Goal: Transaction & Acquisition: Purchase product/service

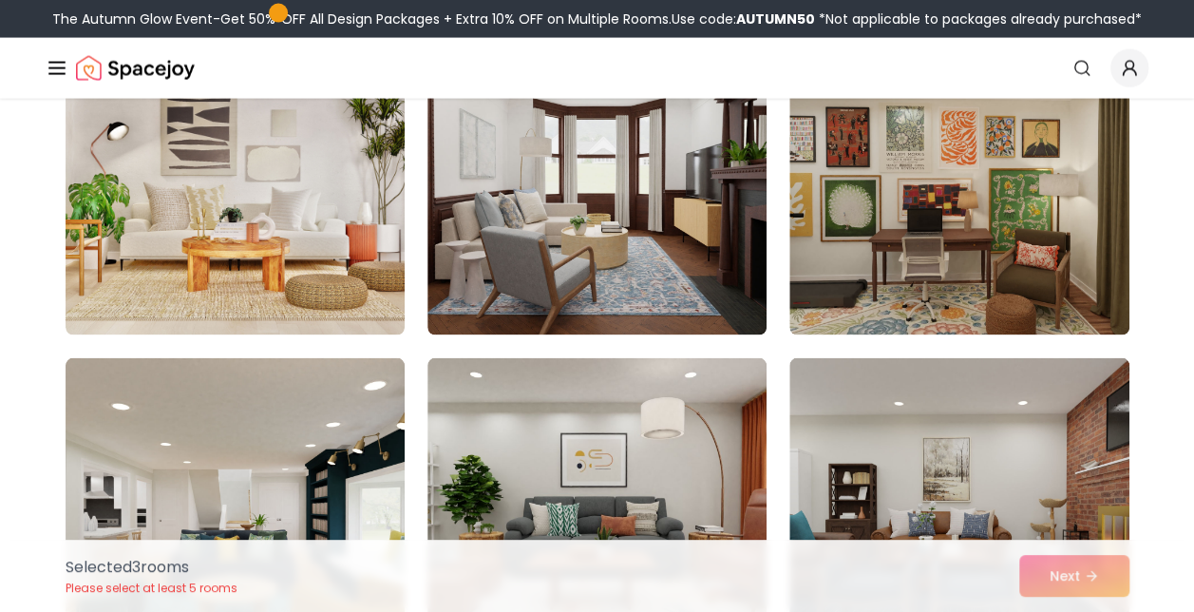
scroll to position [5458, 0]
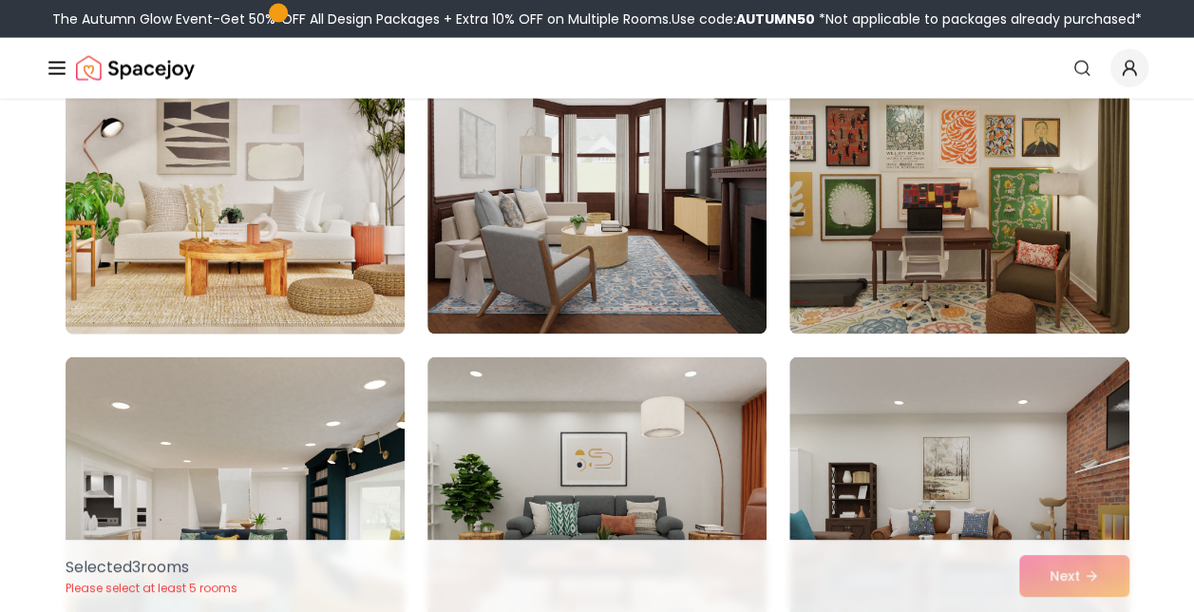
click at [231, 203] on img at bounding box center [235, 182] width 356 height 319
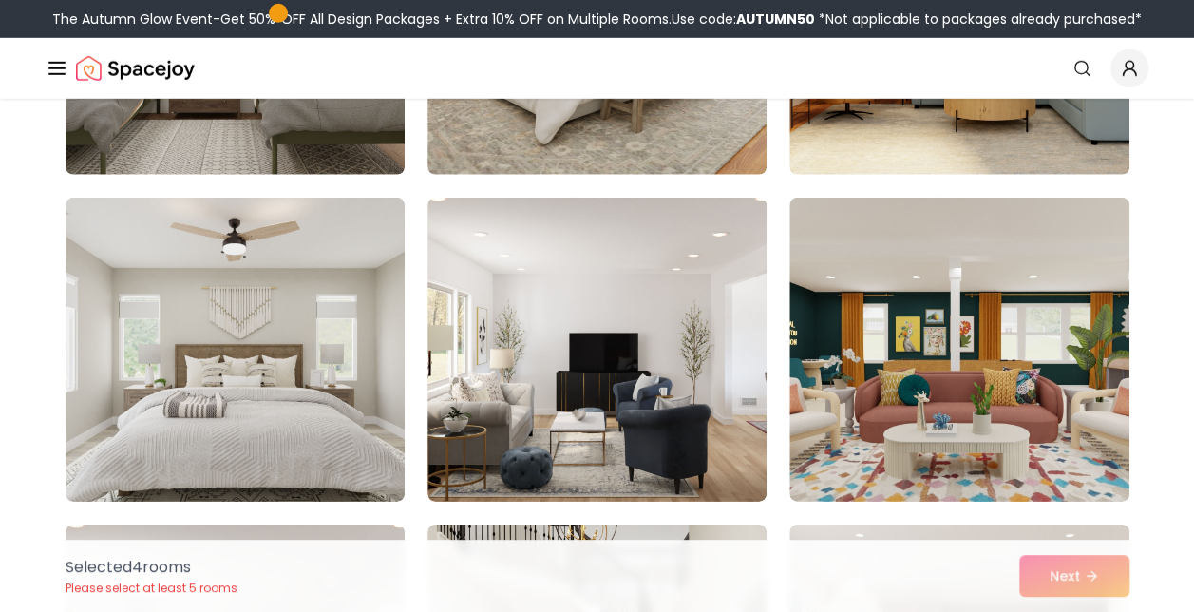
scroll to position [6336, 0]
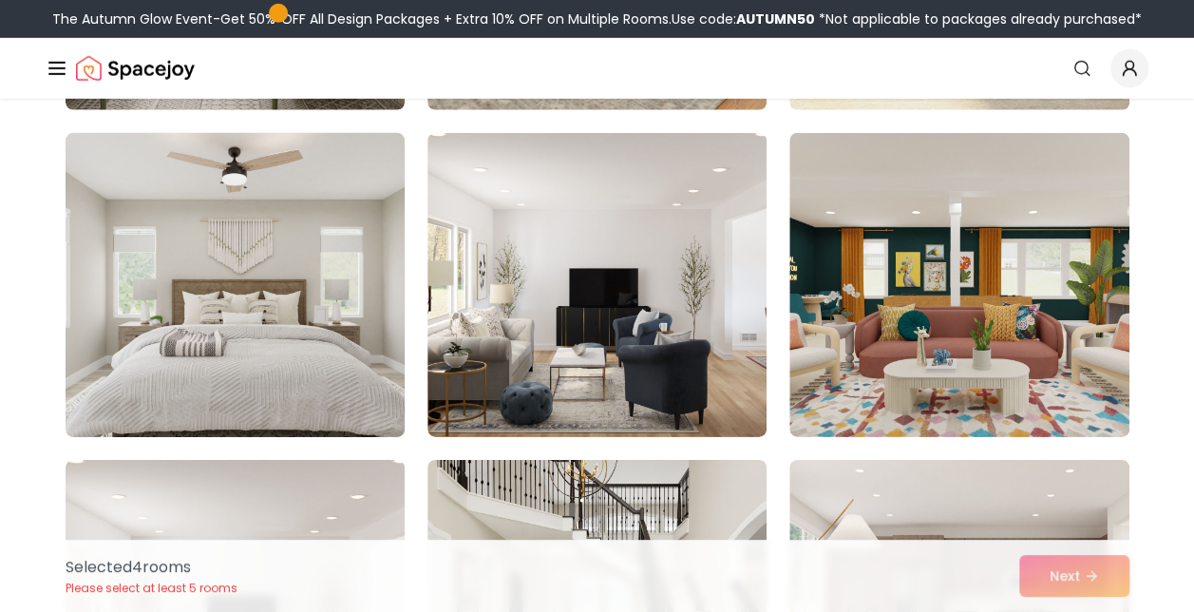
click at [146, 283] on img at bounding box center [235, 284] width 356 height 319
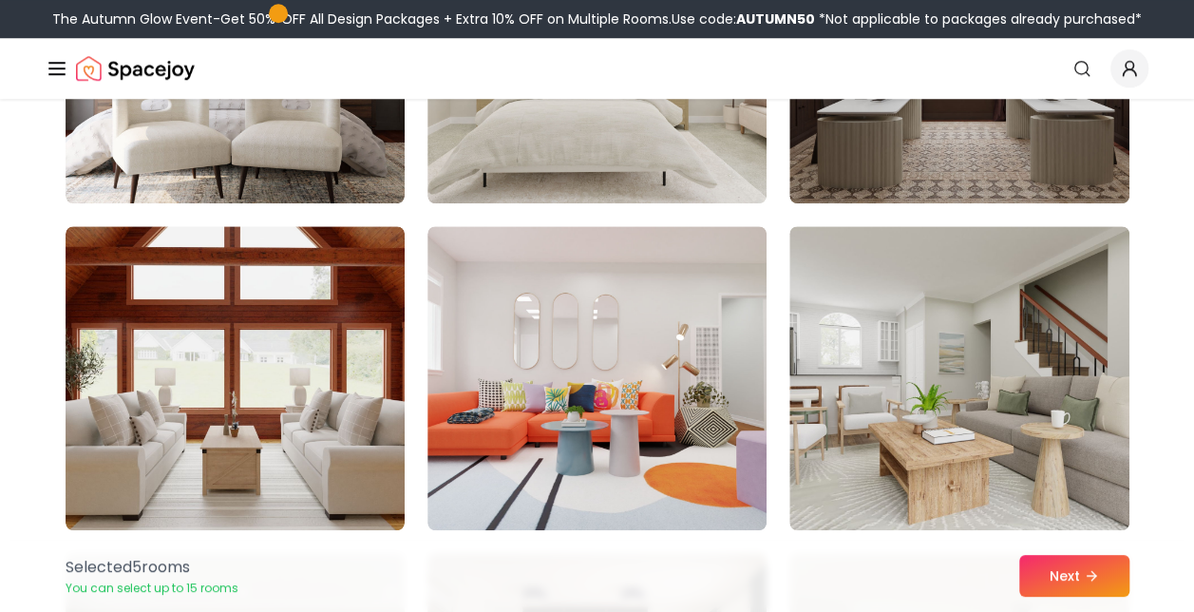
scroll to position [7893, 0]
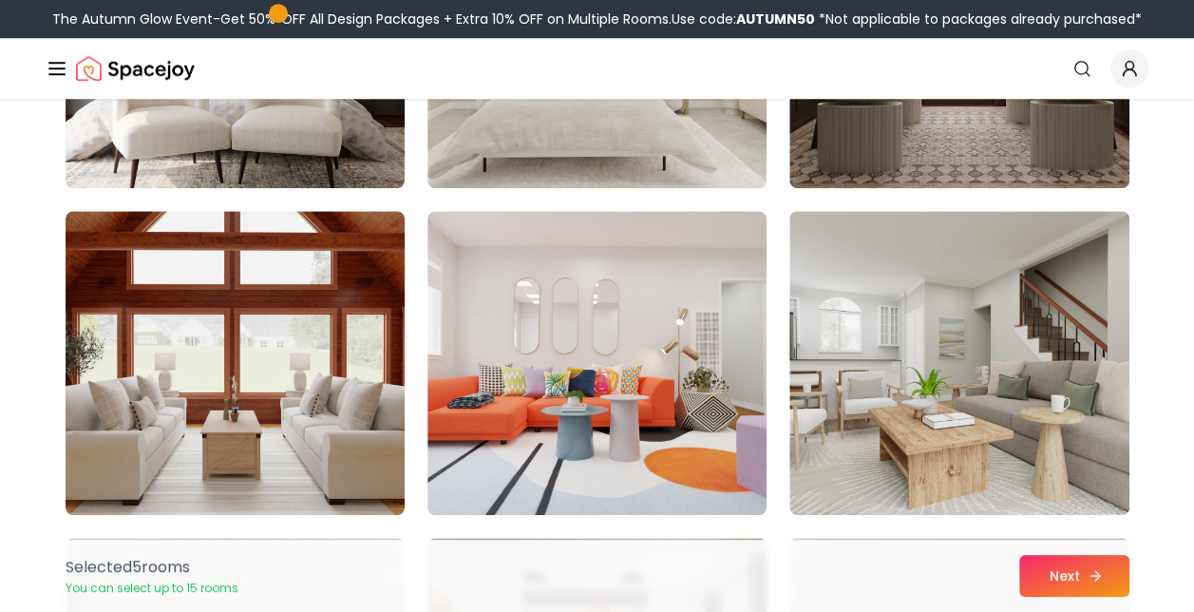
click at [1079, 559] on button "Next" at bounding box center [1075, 576] width 110 height 42
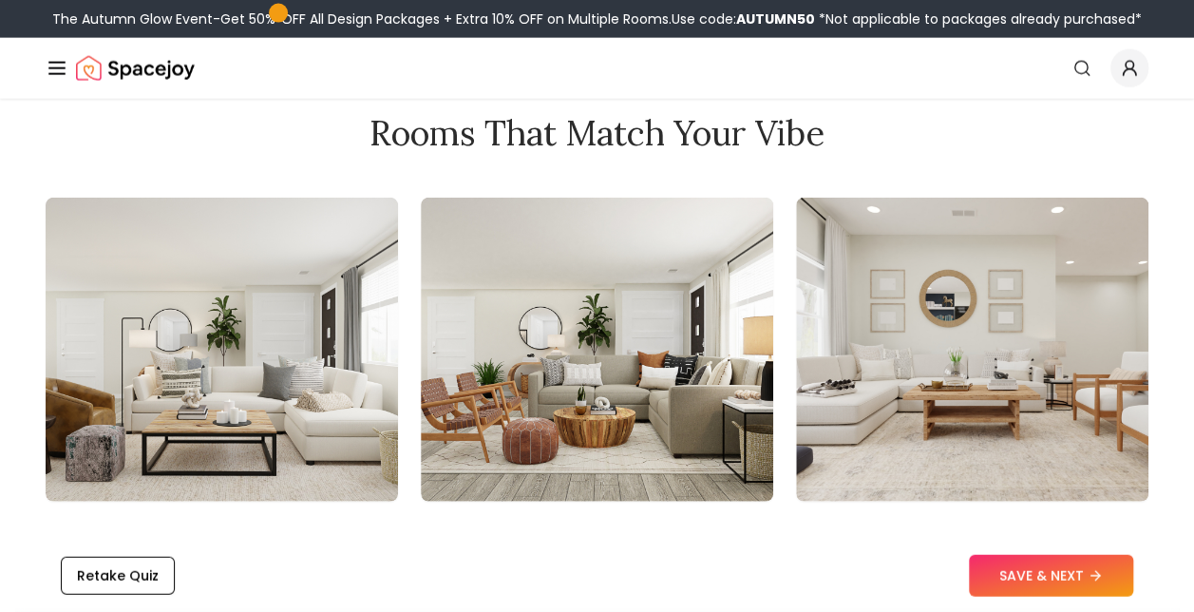
scroll to position [2116, 0]
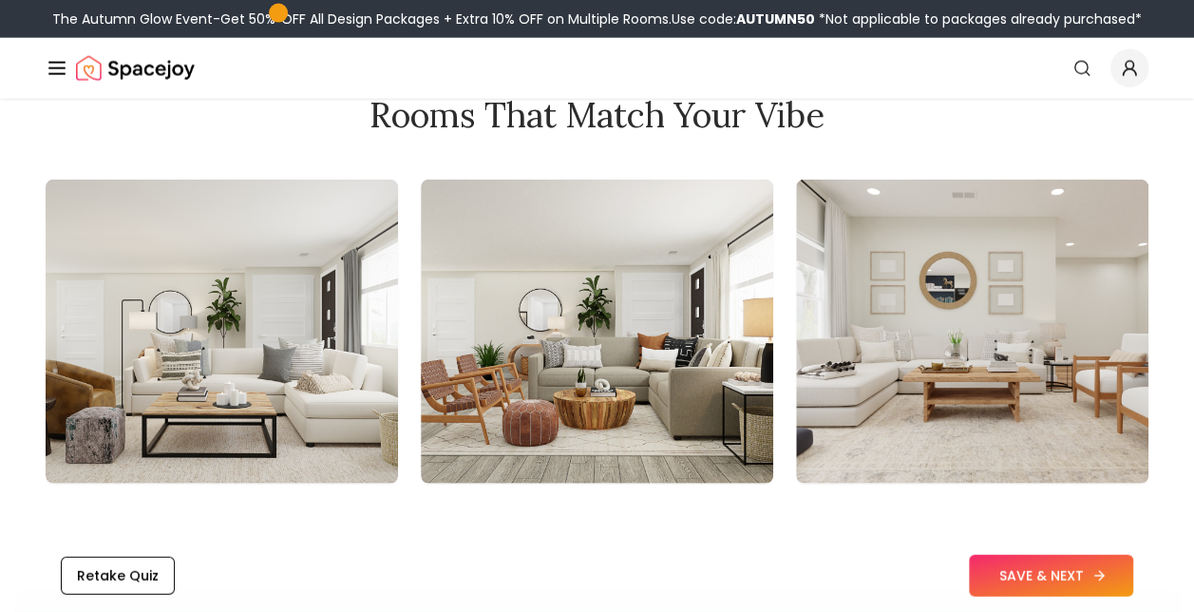
click at [1044, 566] on button "SAVE & NEXT" at bounding box center [1051, 576] width 164 height 42
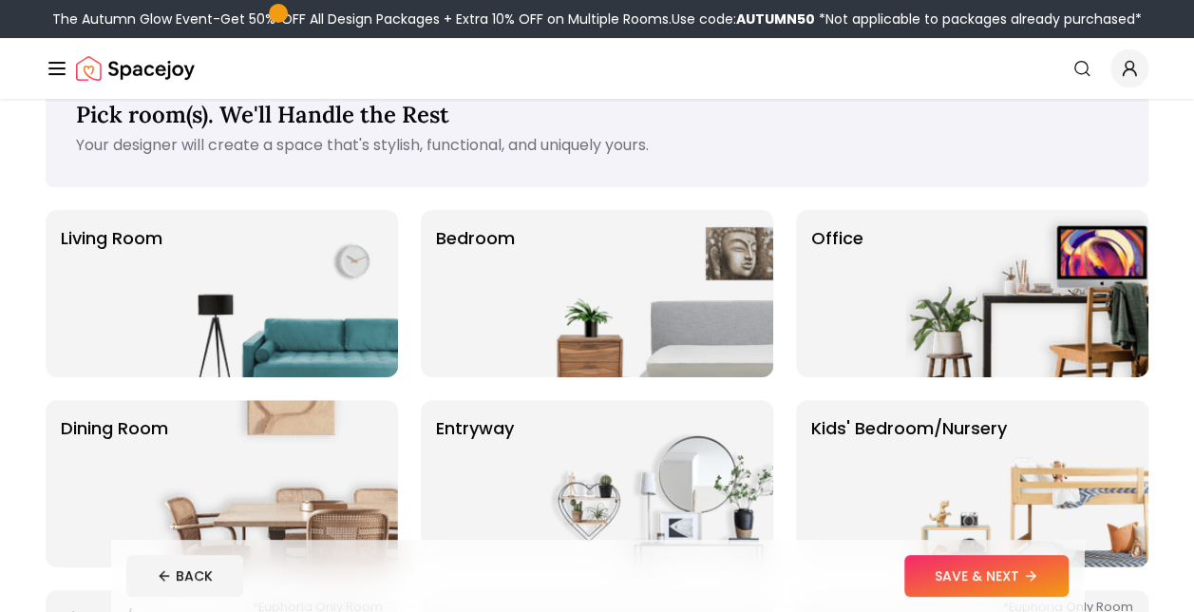
scroll to position [56, 0]
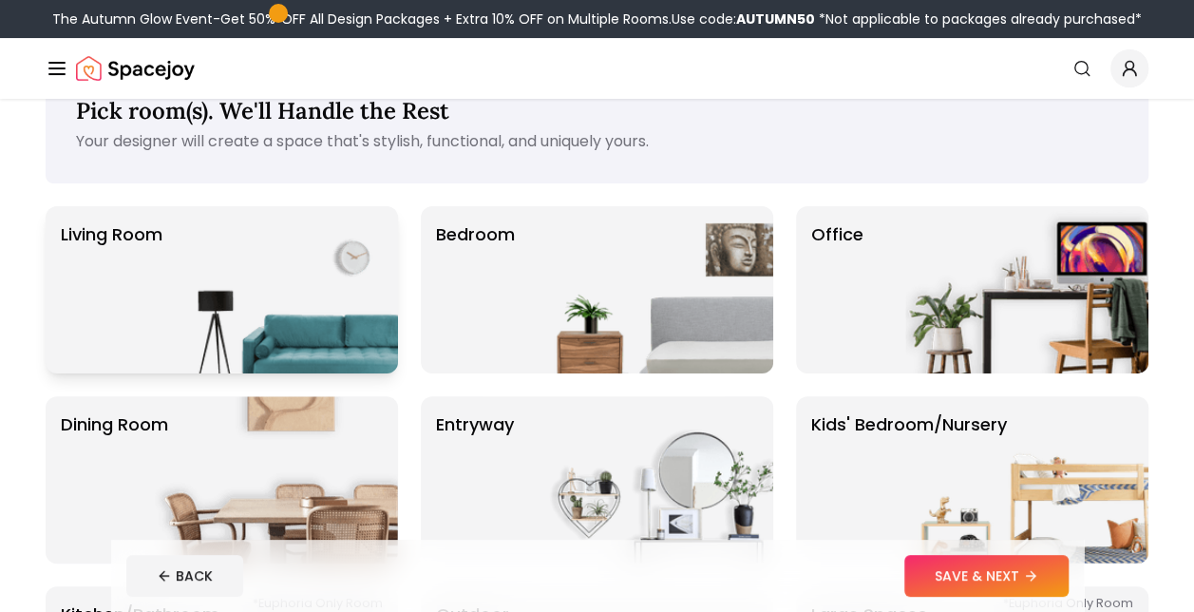
click at [209, 269] on img at bounding box center [276, 289] width 243 height 167
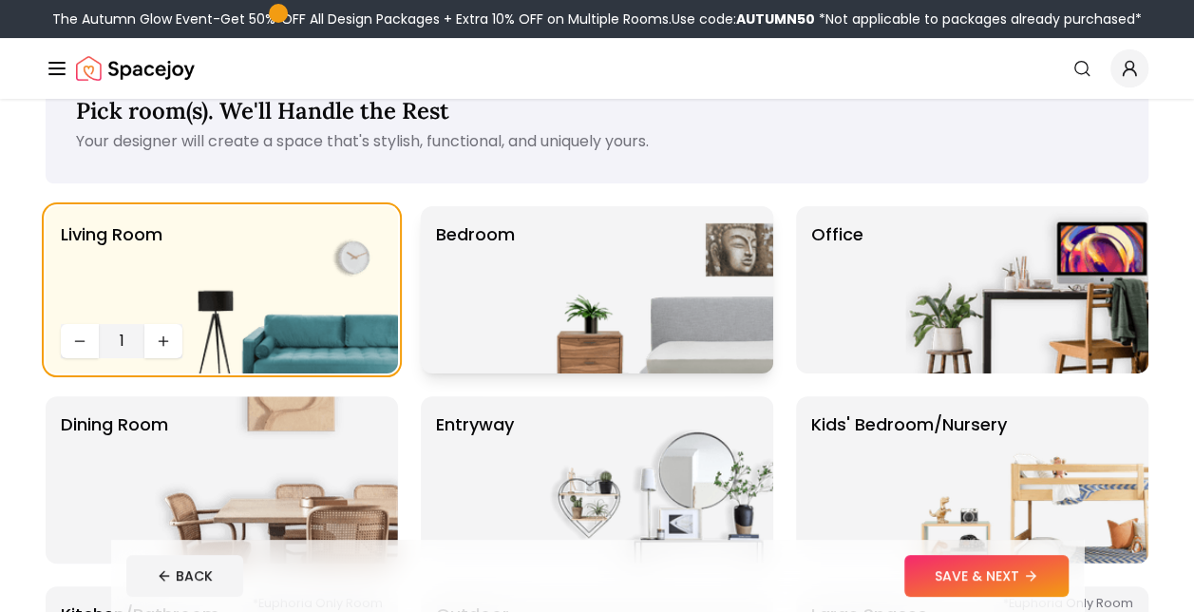
click at [531, 270] on img at bounding box center [651, 289] width 243 height 167
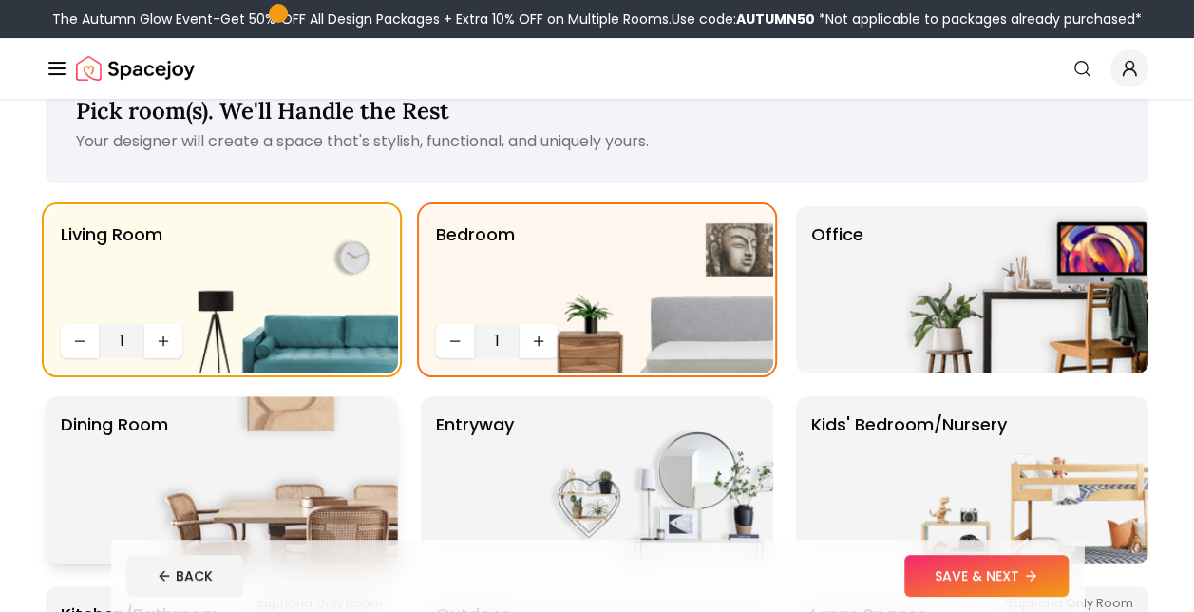
click at [243, 468] on img at bounding box center [276, 479] width 243 height 167
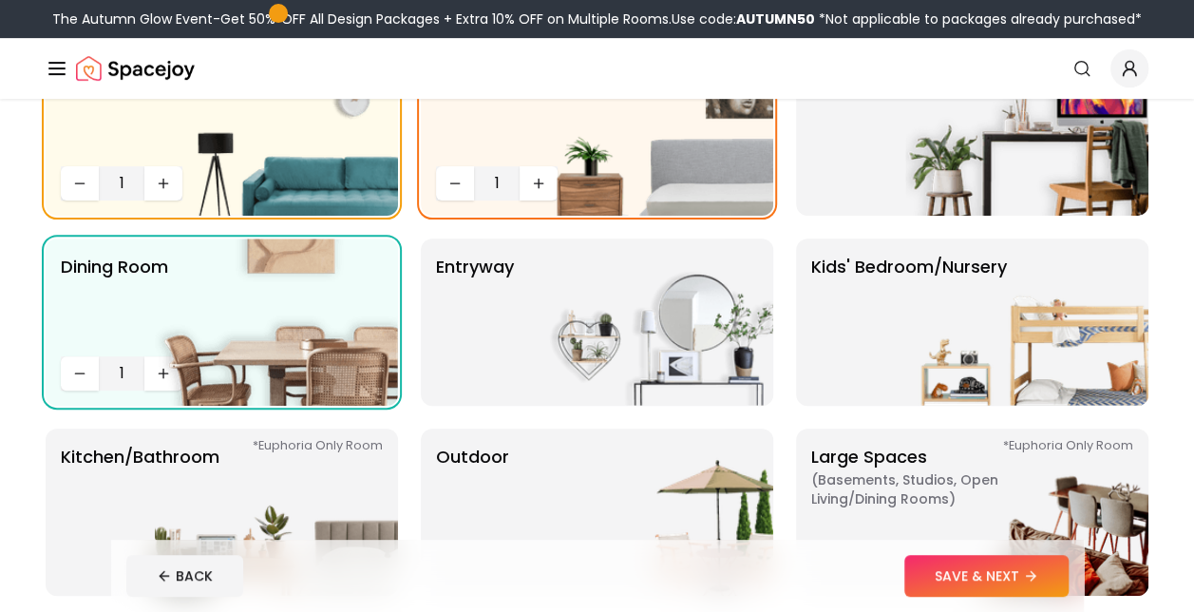
scroll to position [353, 0]
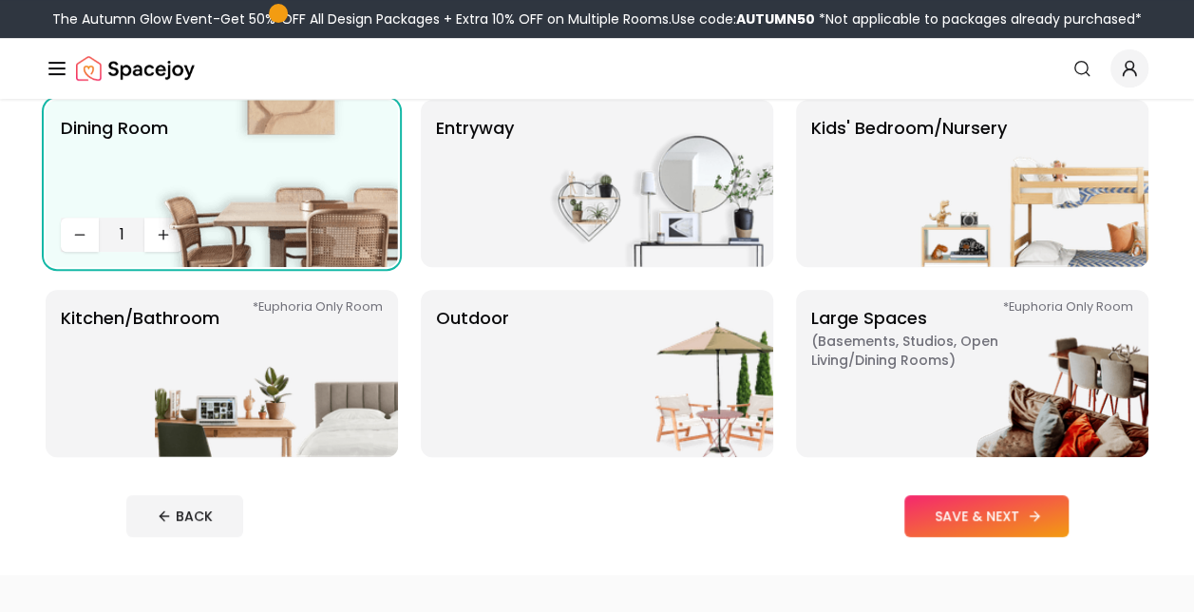
click at [985, 506] on button "SAVE & NEXT" at bounding box center [987, 516] width 164 height 42
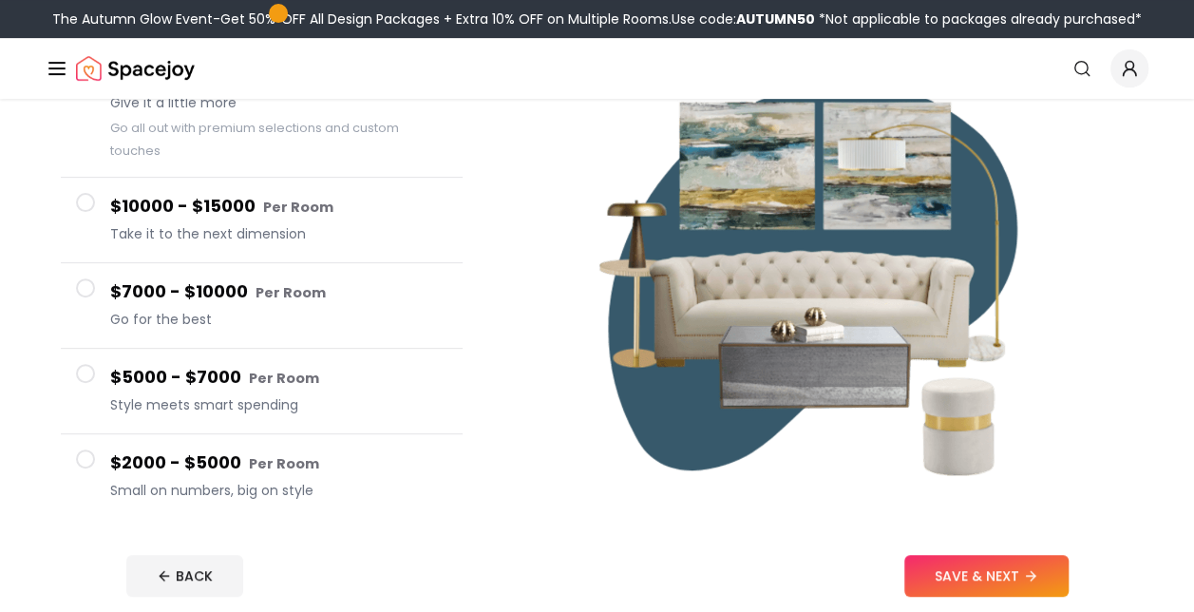
scroll to position [343, 0]
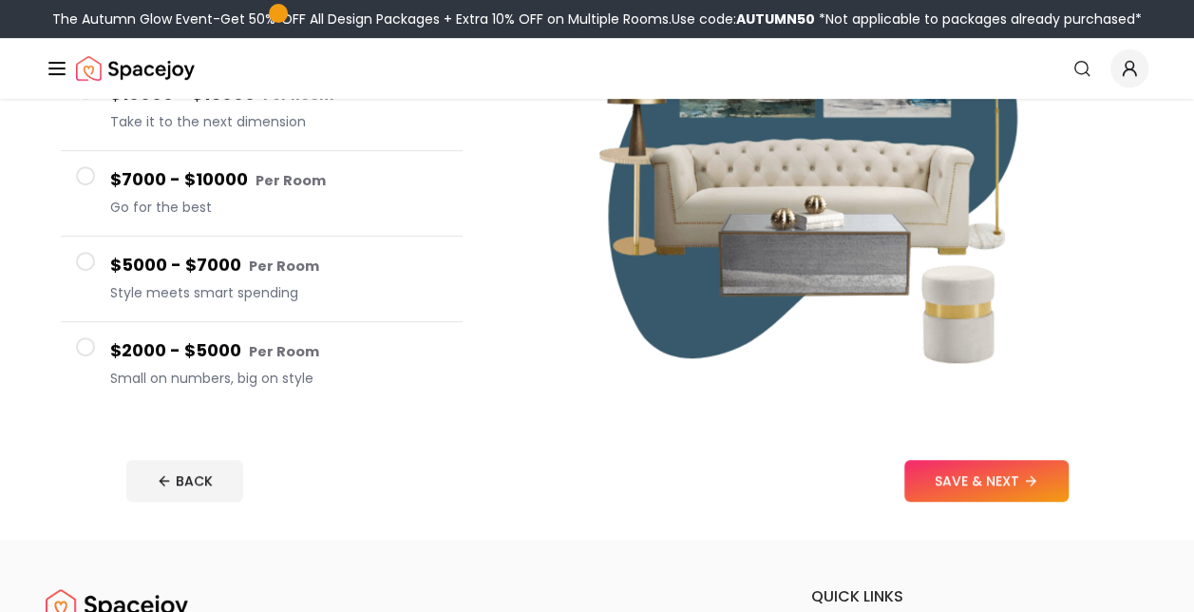
click at [84, 345] on span at bounding box center [85, 346] width 19 height 19
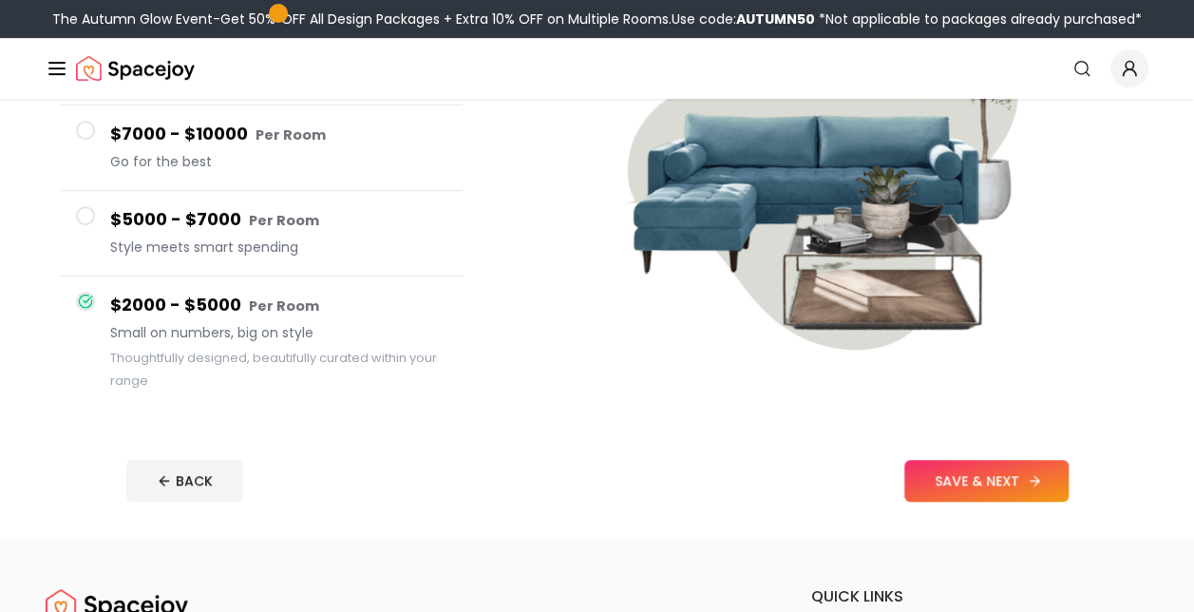
click at [998, 472] on button "SAVE & NEXT" at bounding box center [987, 481] width 164 height 42
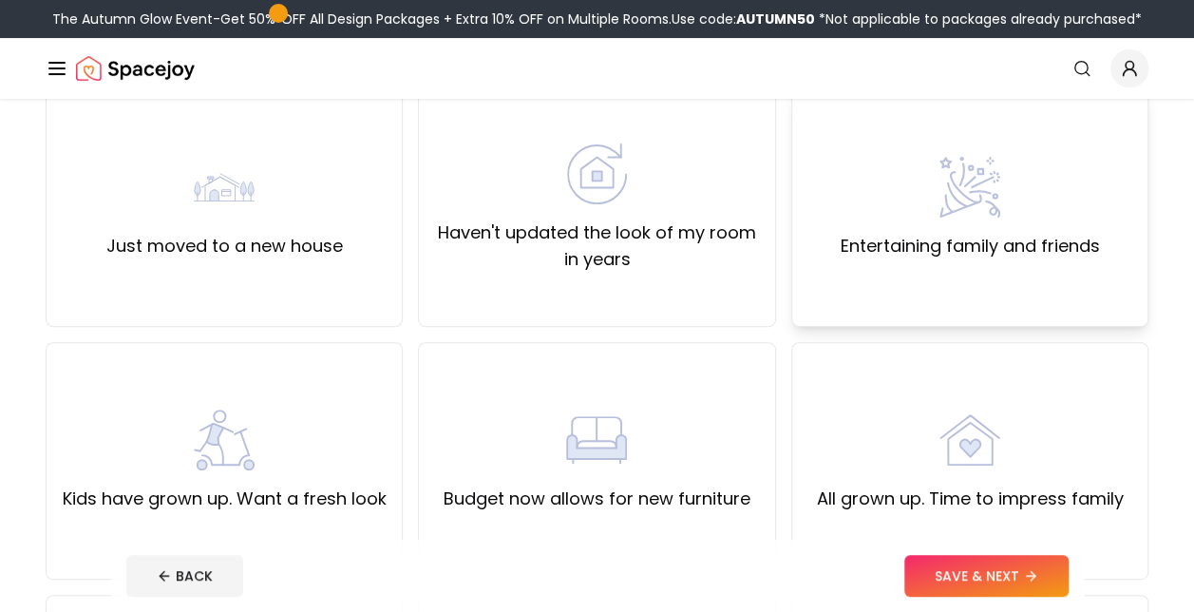
scroll to position [179, 0]
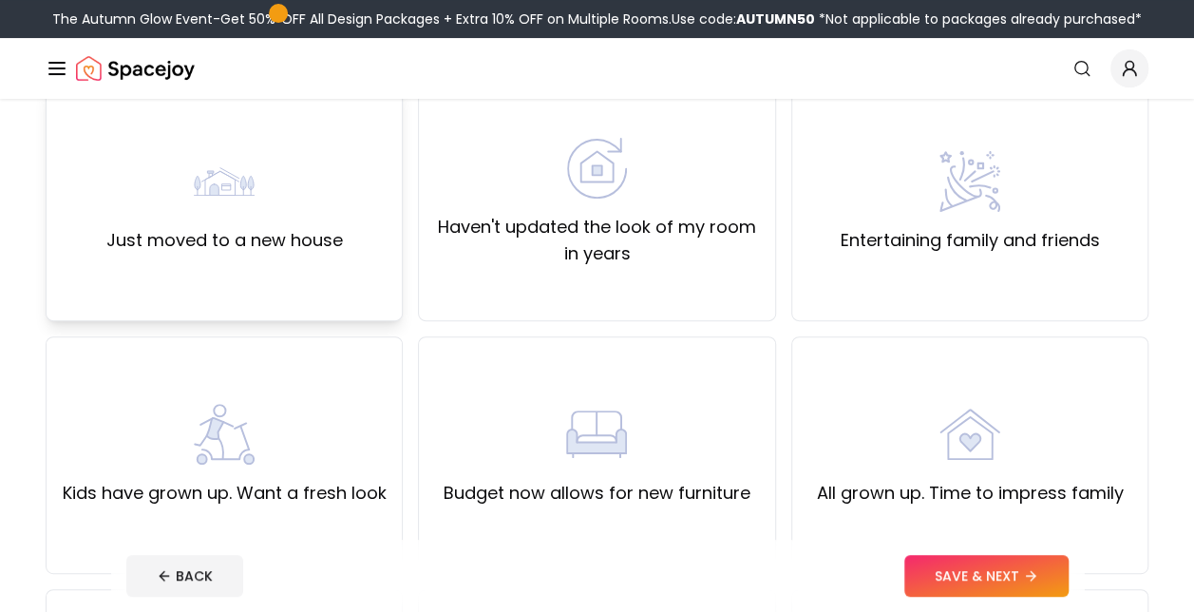
click at [251, 203] on img at bounding box center [224, 181] width 61 height 61
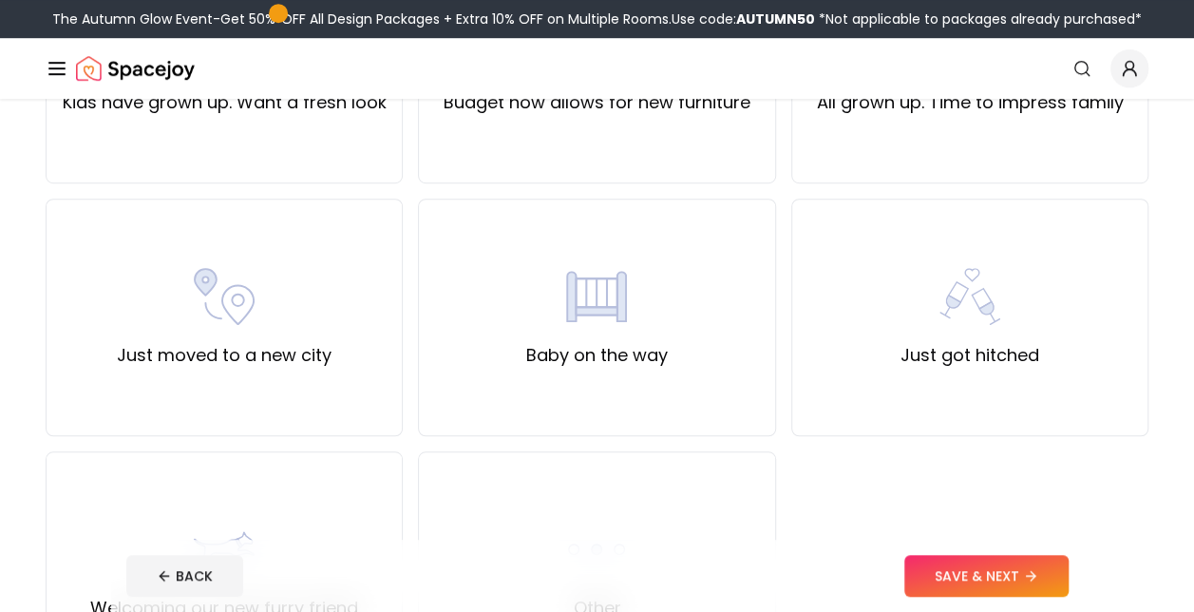
scroll to position [732, 0]
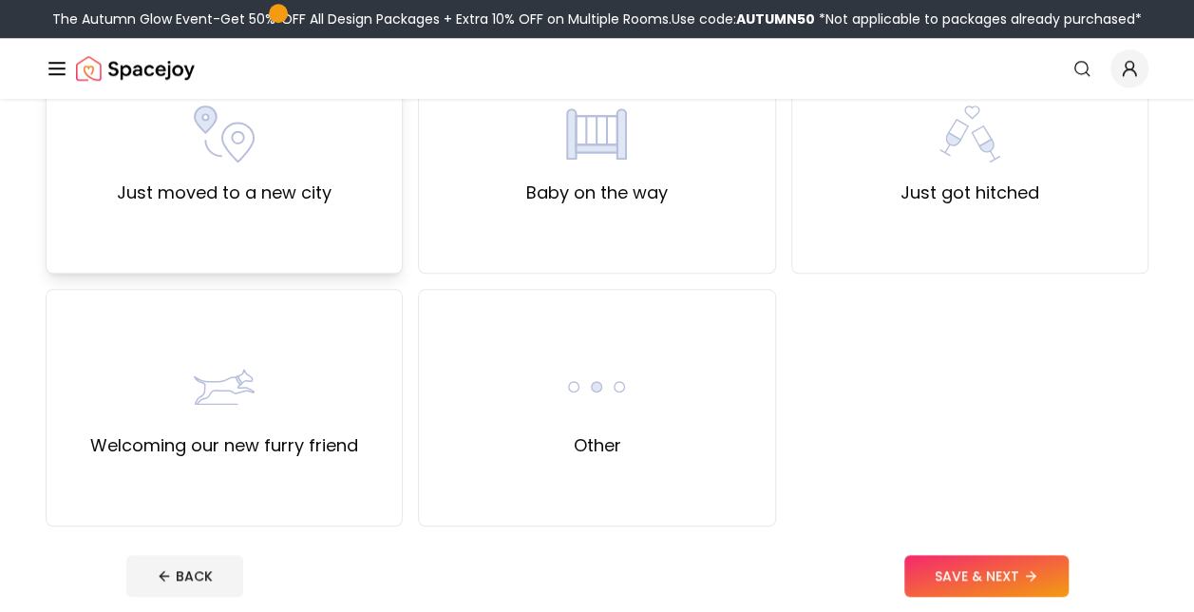
click at [223, 163] on img at bounding box center [224, 134] width 61 height 61
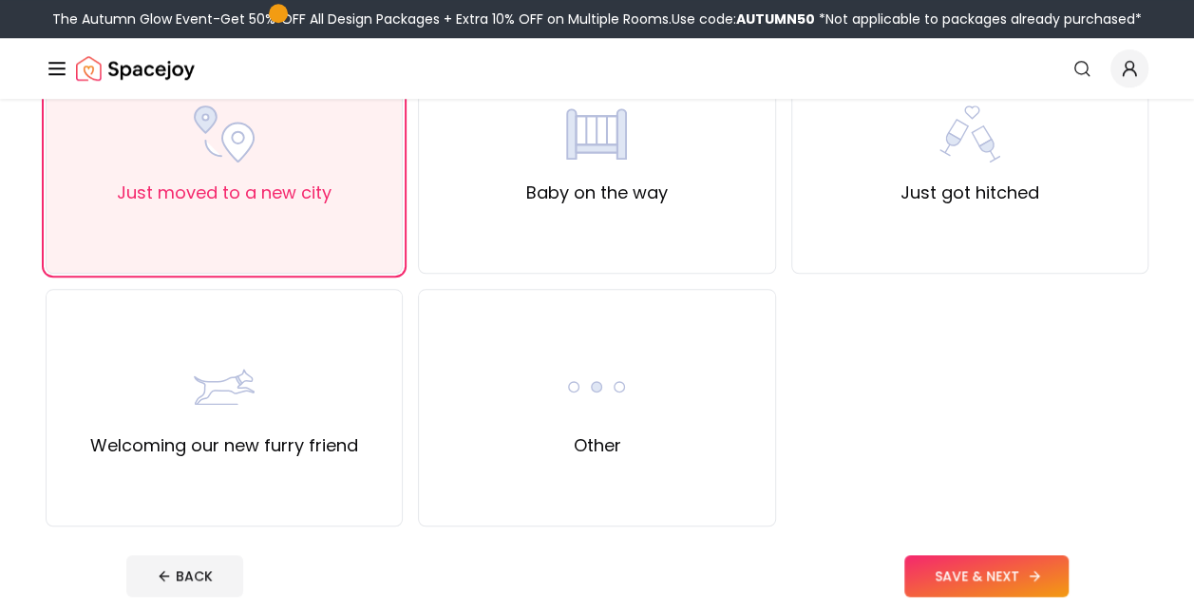
click at [1010, 575] on button "SAVE & NEXT" at bounding box center [987, 576] width 164 height 42
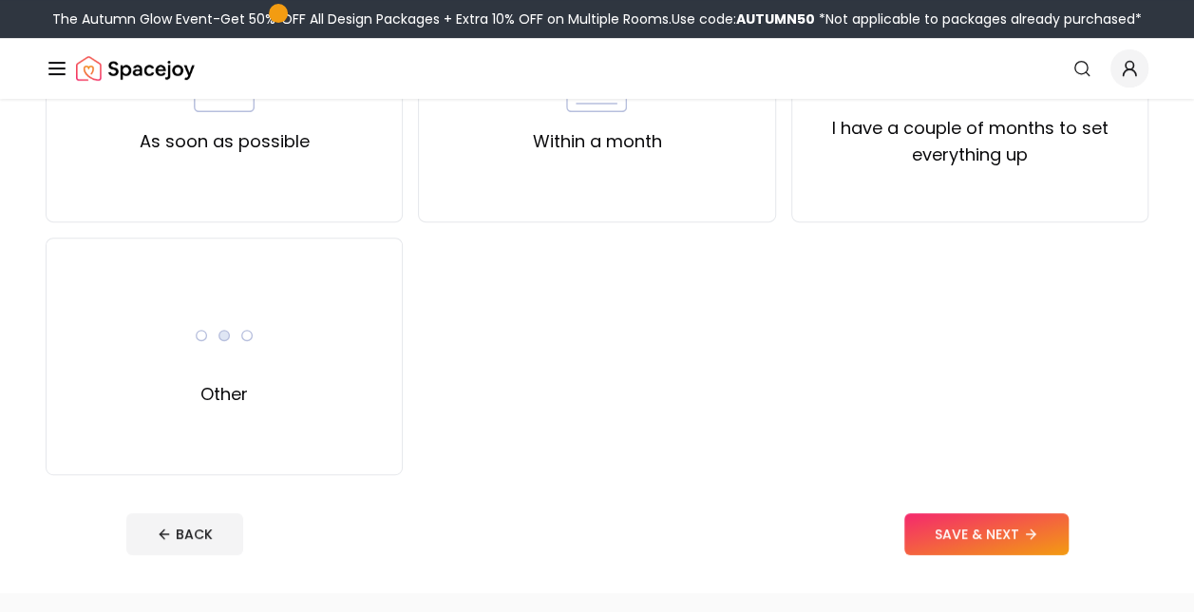
scroll to position [283, 0]
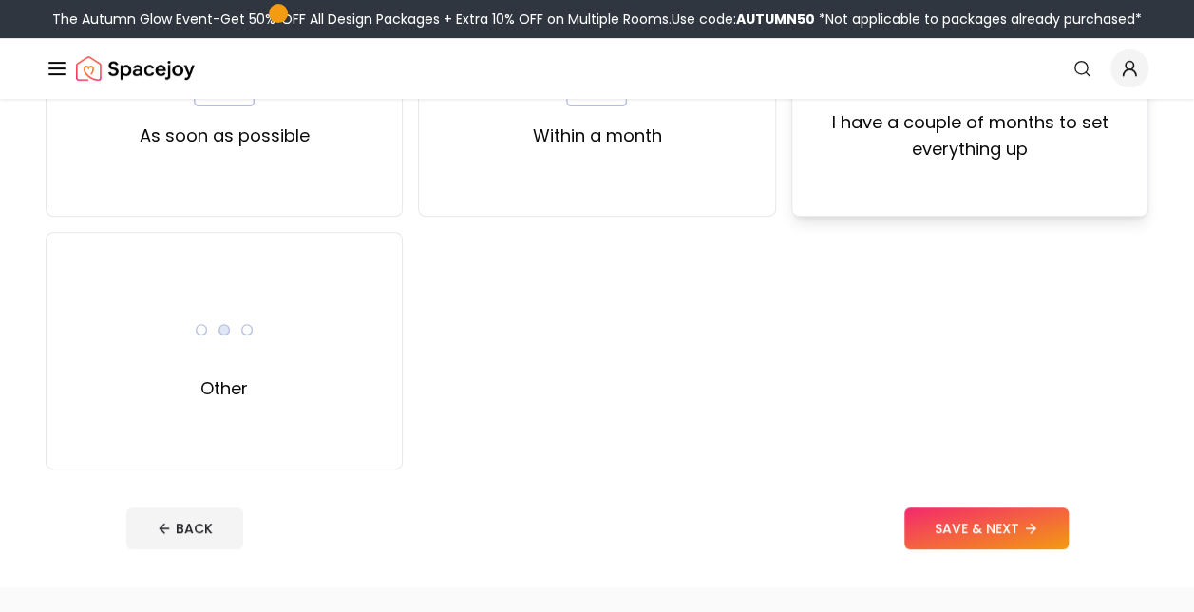
click at [954, 162] on label "I have a couple of months to set everything up" at bounding box center [970, 135] width 325 height 53
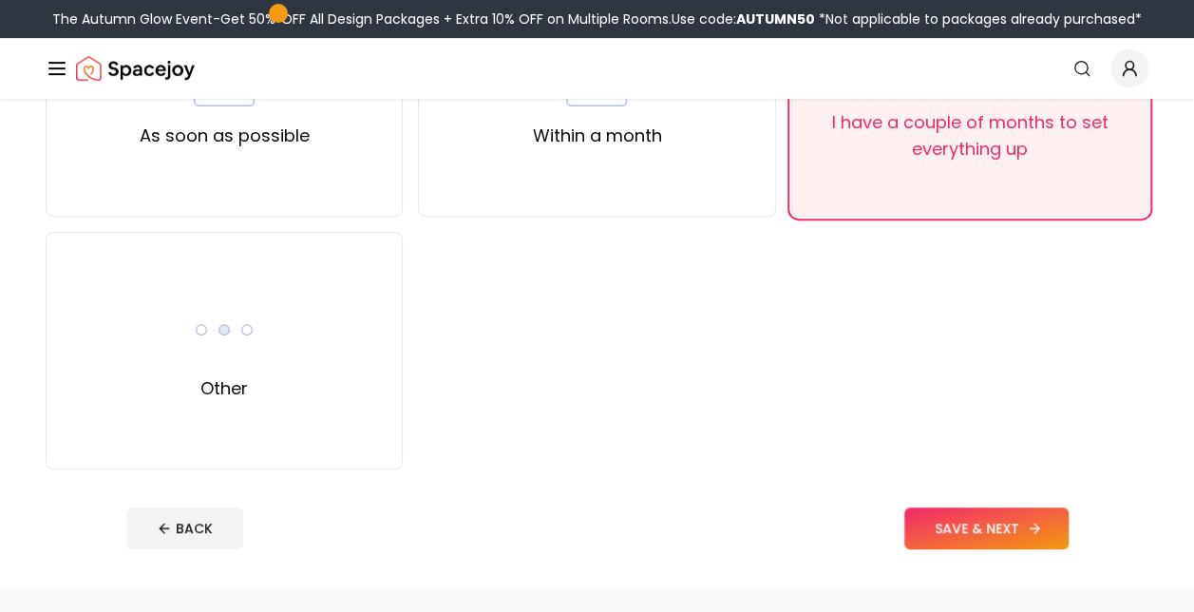
click at [984, 521] on button "SAVE & NEXT" at bounding box center [987, 528] width 164 height 42
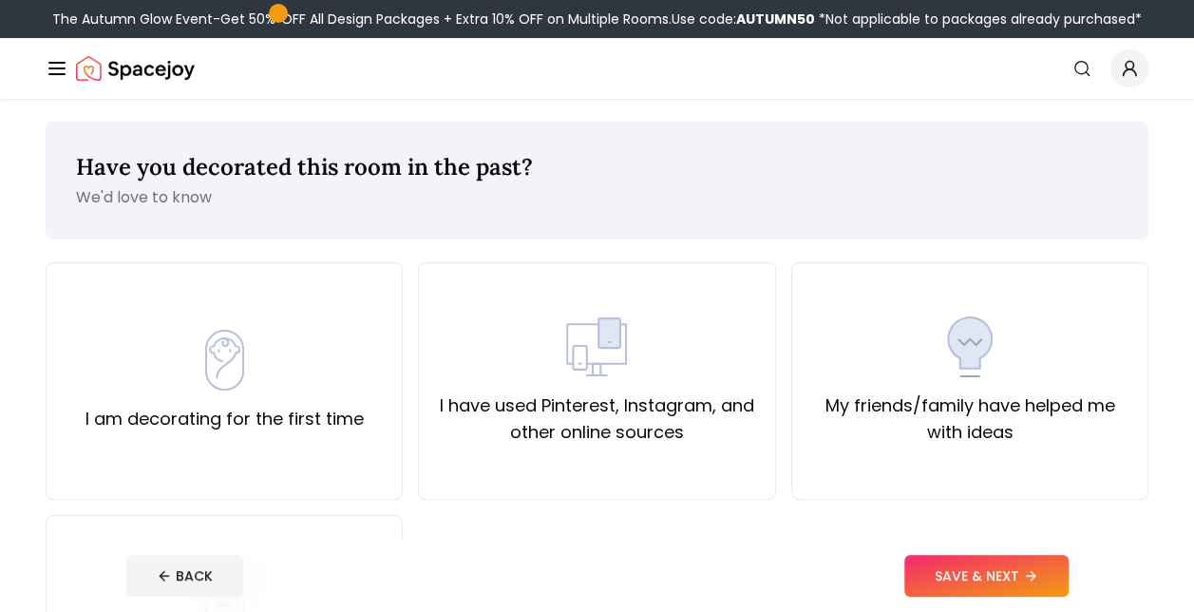
scroll to position [184, 0]
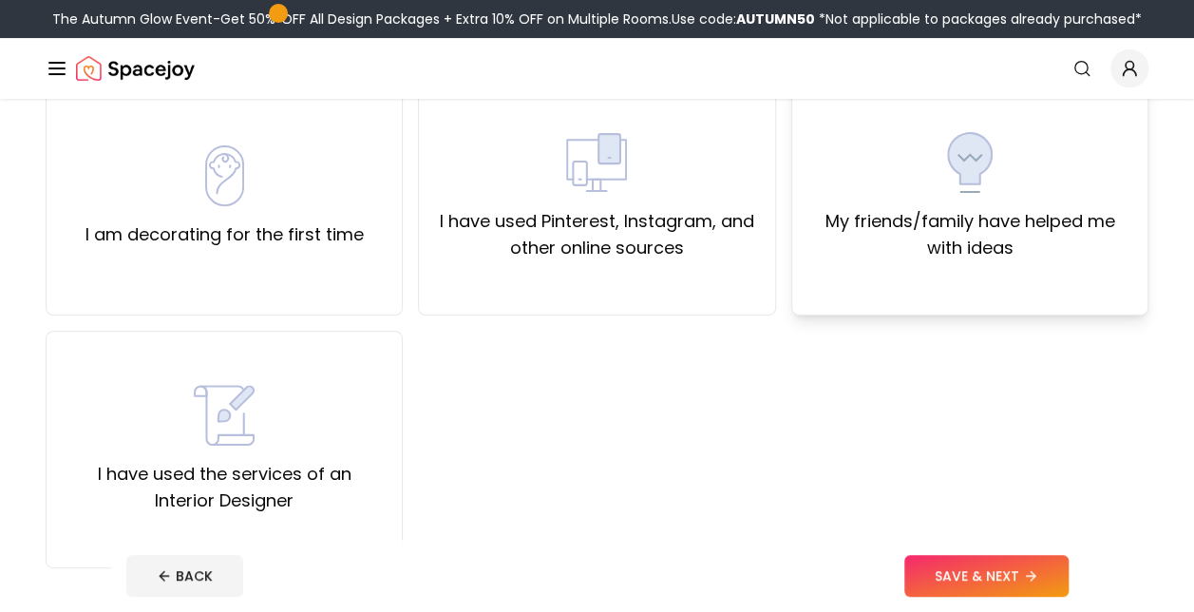
click at [876, 268] on div "My friends/family have helped me with ideas" at bounding box center [970, 197] width 357 height 238
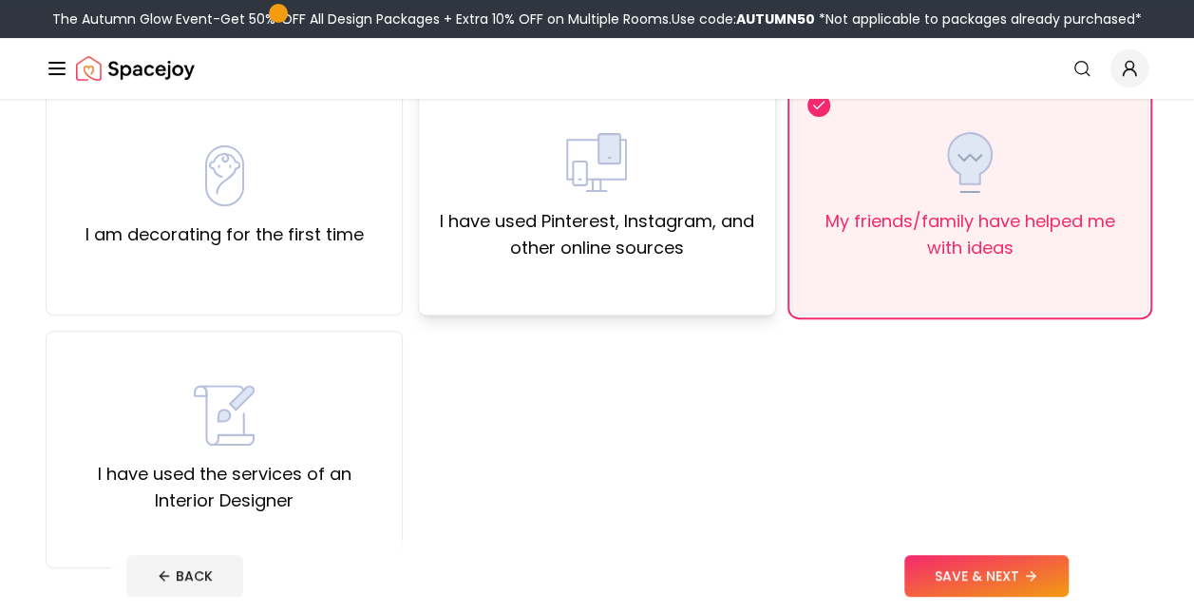
click at [729, 265] on div "I have used Pinterest, Instagram, and other online sources" at bounding box center [596, 197] width 357 height 238
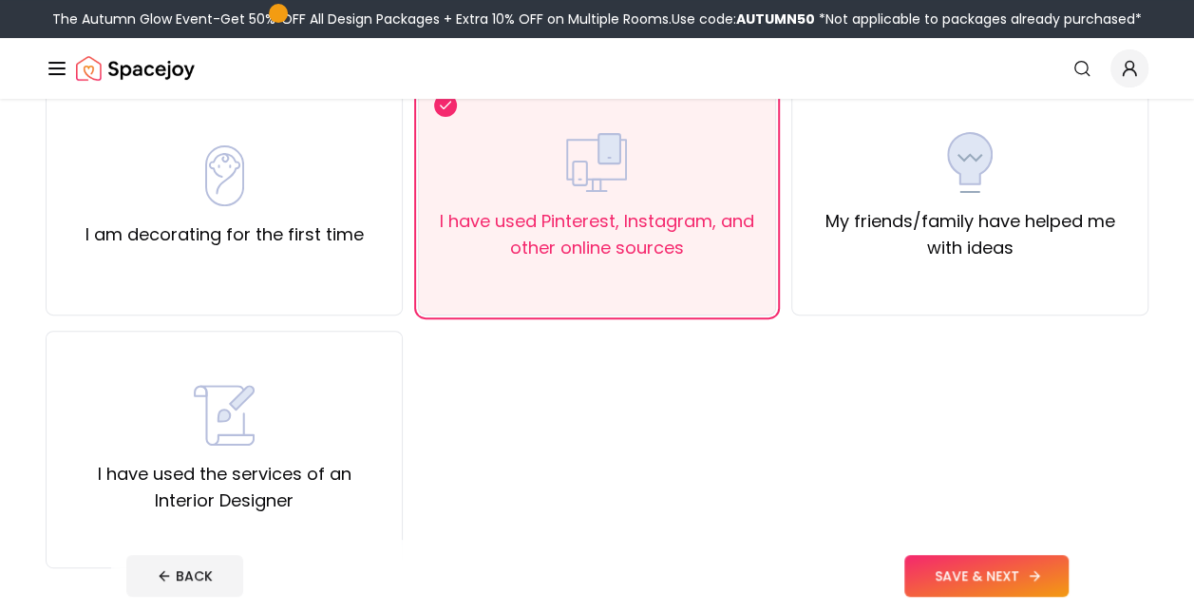
click at [957, 562] on button "SAVE & NEXT" at bounding box center [987, 576] width 164 height 42
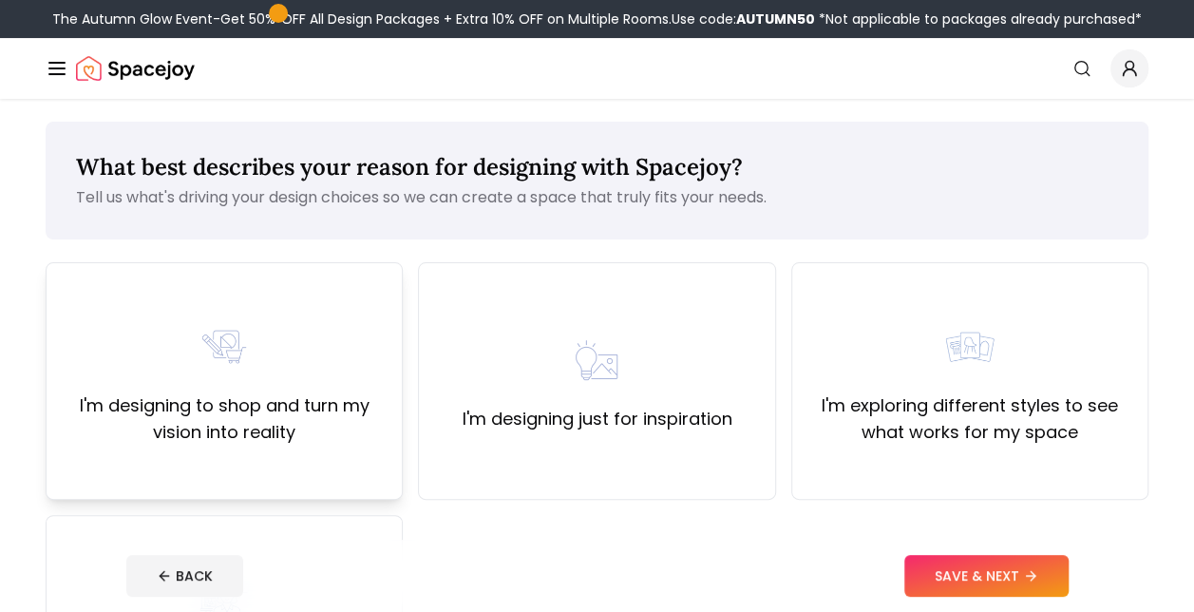
click at [306, 391] on div "I'm designing to shop and turn my vision into reality" at bounding box center [224, 380] width 325 height 129
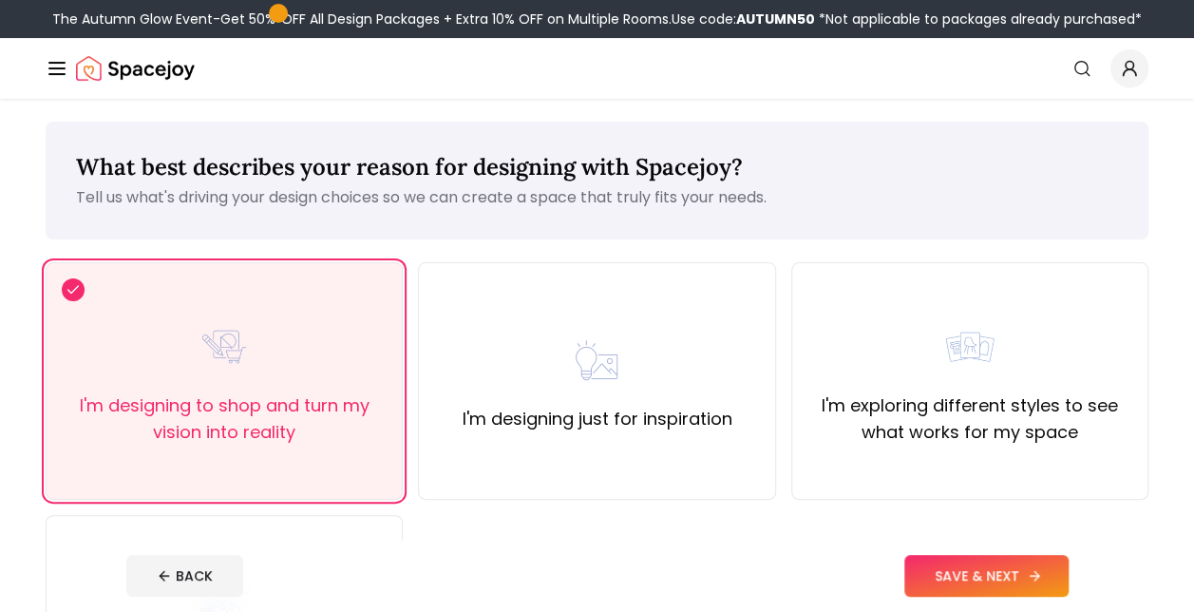
click at [993, 569] on button "SAVE & NEXT" at bounding box center [987, 576] width 164 height 42
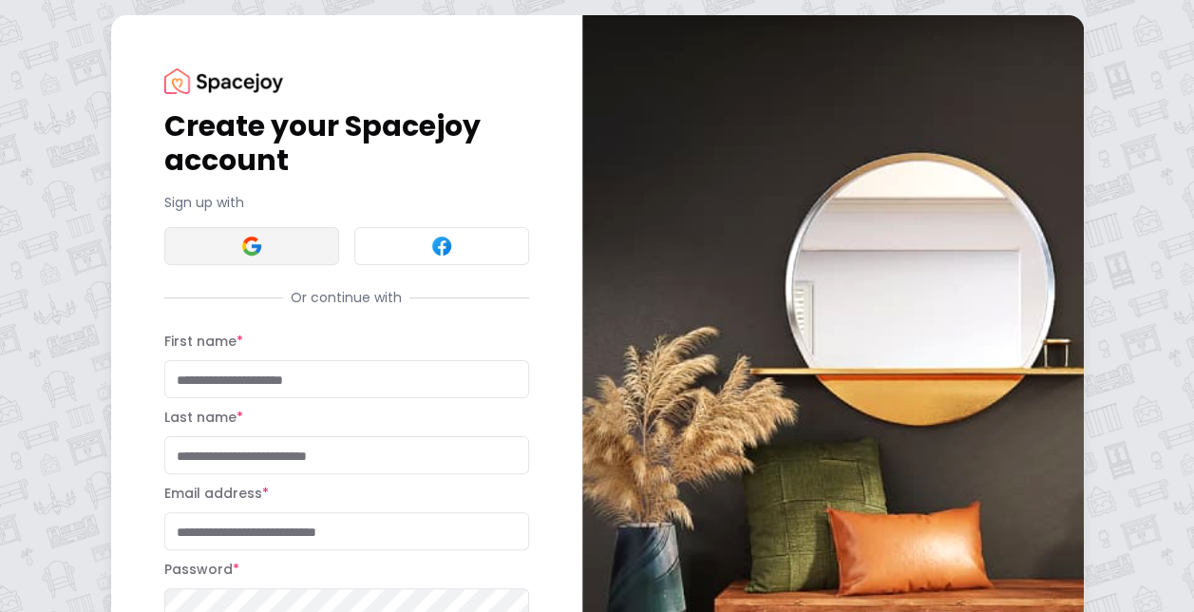
click at [258, 230] on button at bounding box center [251, 246] width 175 height 38
